Goal: Find specific page/section: Find specific page/section

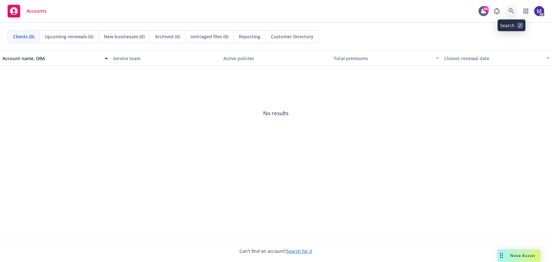
click at [510, 10] on icon at bounding box center [511, 11] width 6 height 6
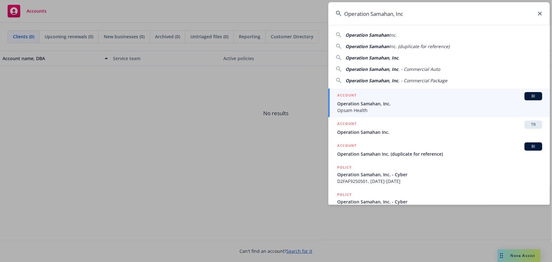
type input "Operation Samahan, Inc"
click at [389, 103] on span "Operation Samahan, Inc." at bounding box center [439, 103] width 205 height 7
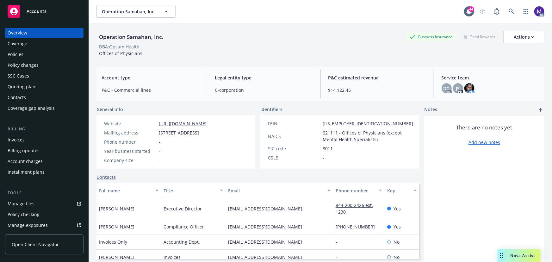
click at [33, 68] on div "Policy changes" at bounding box center [23, 65] width 31 height 10
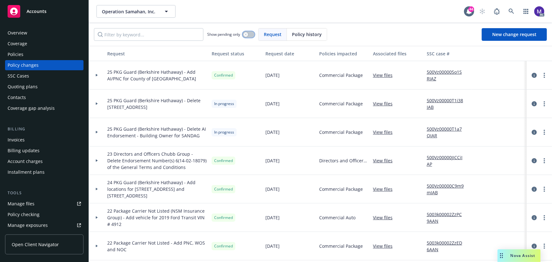
click at [249, 34] on button "button" at bounding box center [248, 34] width 12 height 6
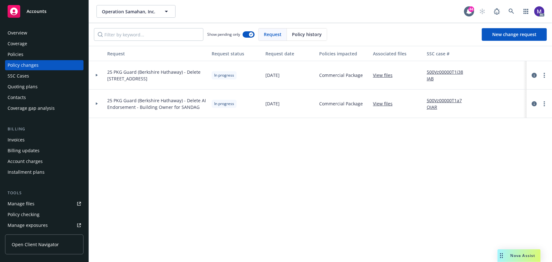
click at [433, 70] on link "500Vz00000T1i38IAB" at bounding box center [448, 75] width 42 height 13
